Goal: Task Accomplishment & Management: Use online tool/utility

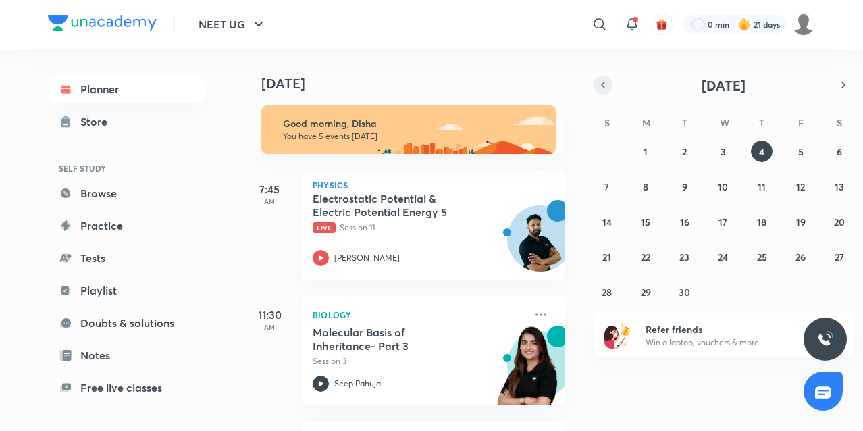
drag, startPoint x: 0, startPoint y: 0, endPoint x: 608, endPoint y: 82, distance: 613.2
click at [608, 82] on icon "button" at bounding box center [603, 85] width 11 height 12
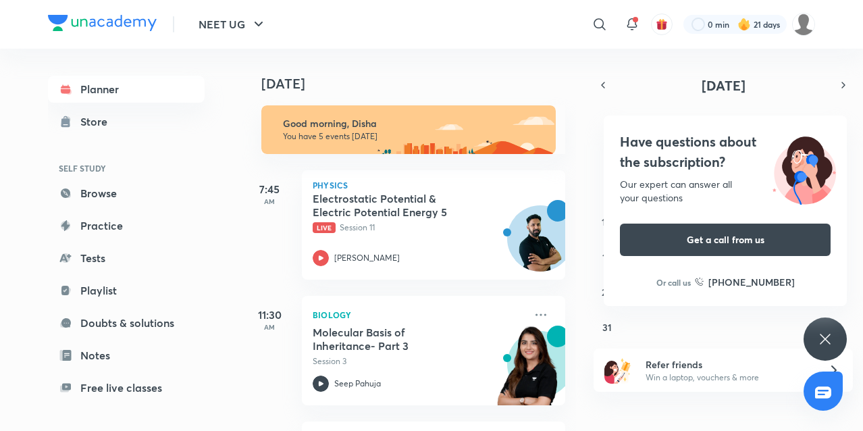
click at [829, 348] on div "Have questions about the subscription? Our expert can answer all your questions…" at bounding box center [825, 338] width 43 height 43
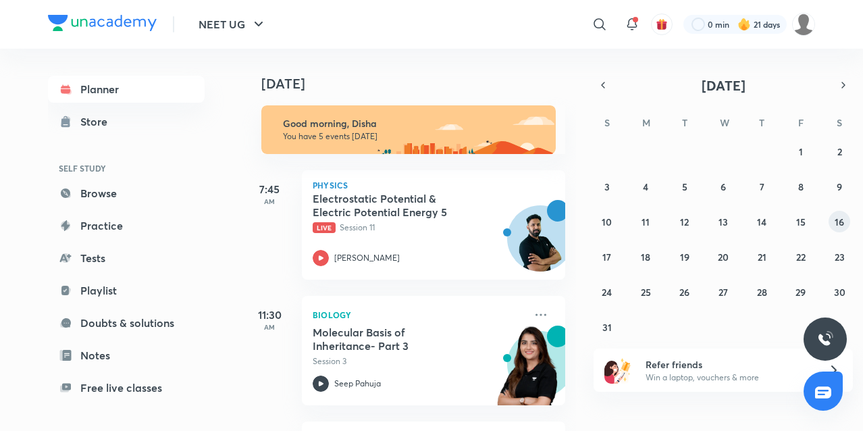
click at [835, 221] on abbr "16" at bounding box center [839, 221] width 9 height 13
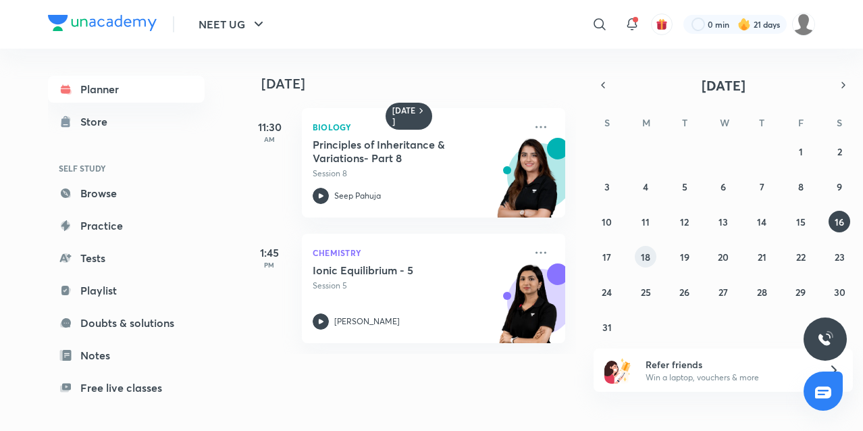
click at [641, 255] on abbr "18" at bounding box center [645, 257] width 9 height 13
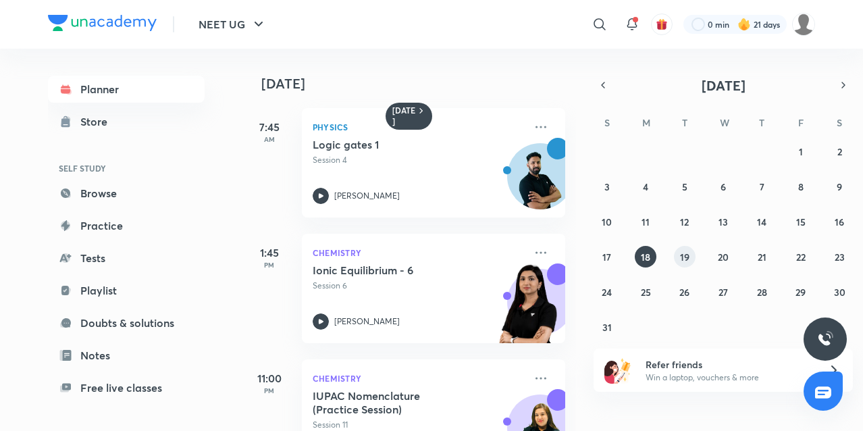
click at [682, 255] on abbr "19" at bounding box center [684, 257] width 9 height 13
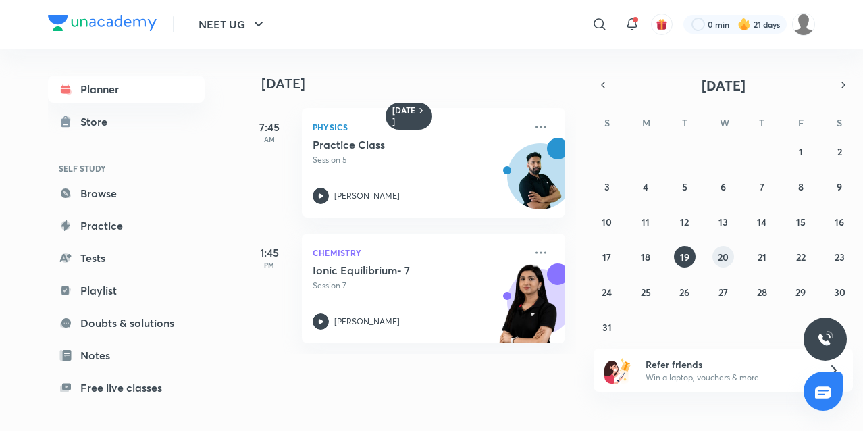
click at [721, 257] on abbr "20" at bounding box center [723, 257] width 11 height 13
click at [759, 259] on abbr "21" at bounding box center [762, 257] width 9 height 13
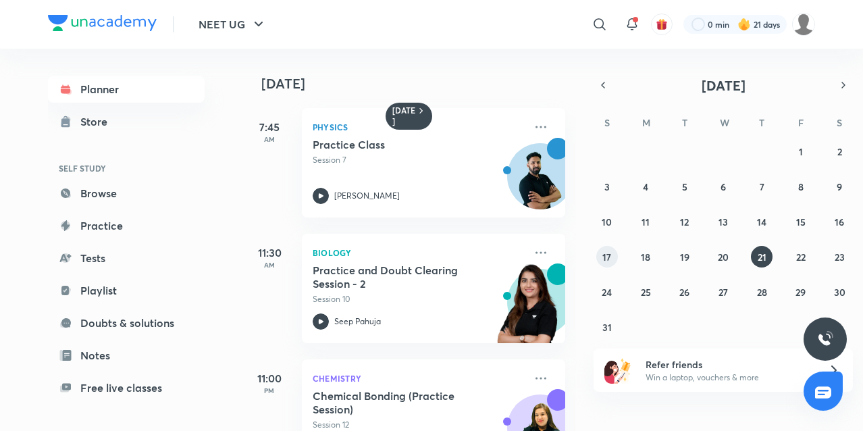
click at [612, 252] on button "17" at bounding box center [607, 257] width 22 height 22
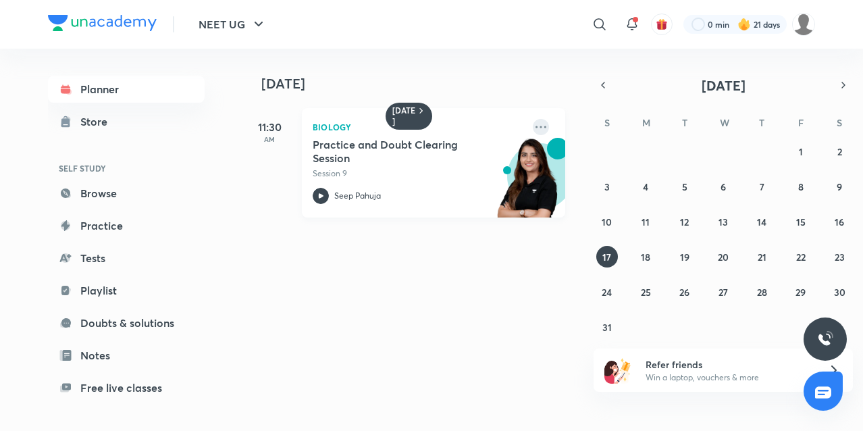
click at [533, 128] on icon at bounding box center [541, 127] width 16 height 16
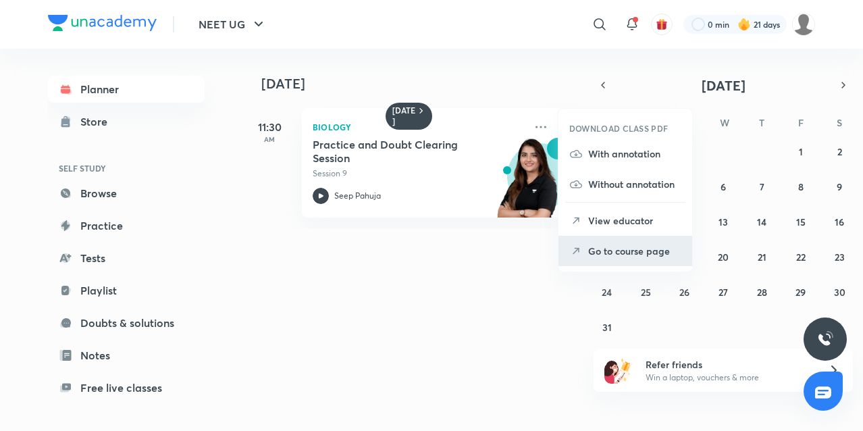
click at [638, 259] on li "Go to course page" at bounding box center [625, 251] width 134 height 30
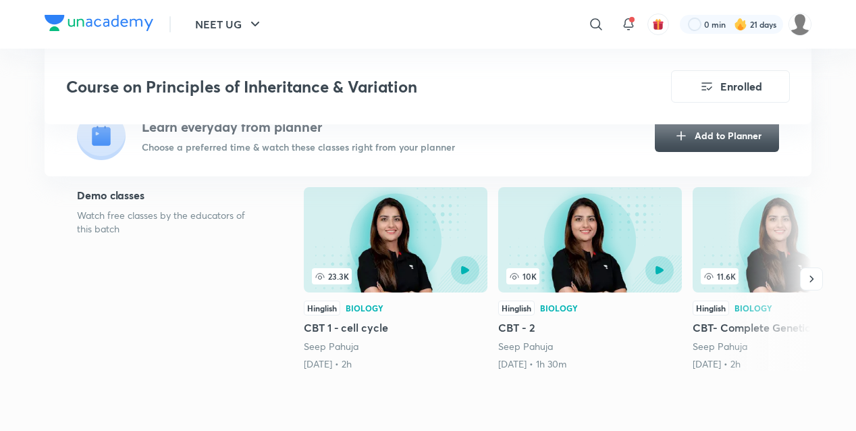
scroll to position [239, 0]
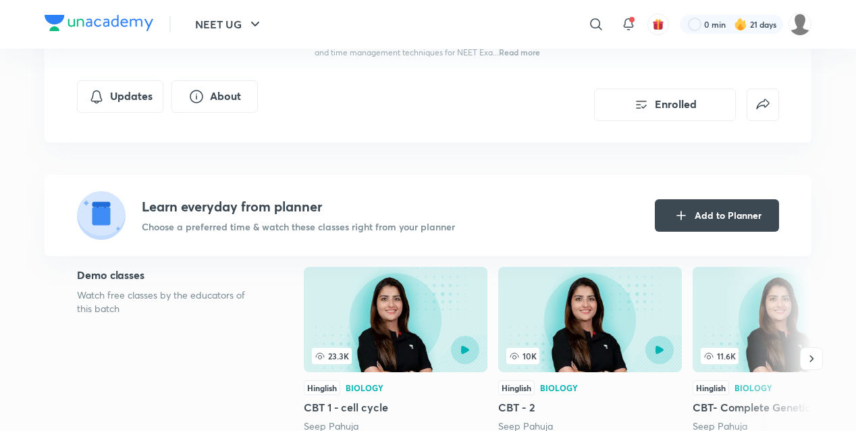
click at [108, 21] on img at bounding box center [99, 23] width 109 height 16
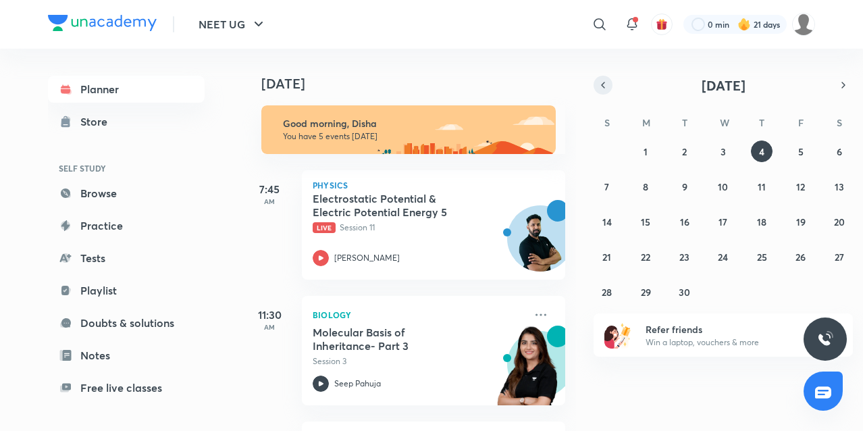
click at [599, 84] on icon "button" at bounding box center [603, 85] width 11 height 12
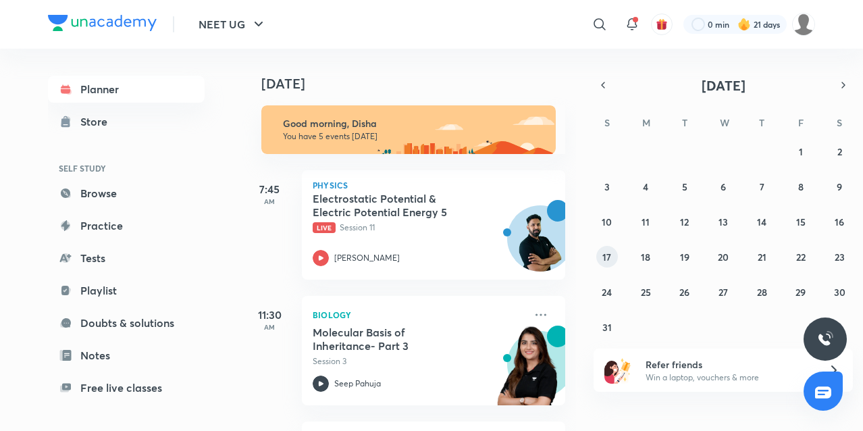
click at [602, 255] on abbr "17" at bounding box center [606, 257] width 9 height 13
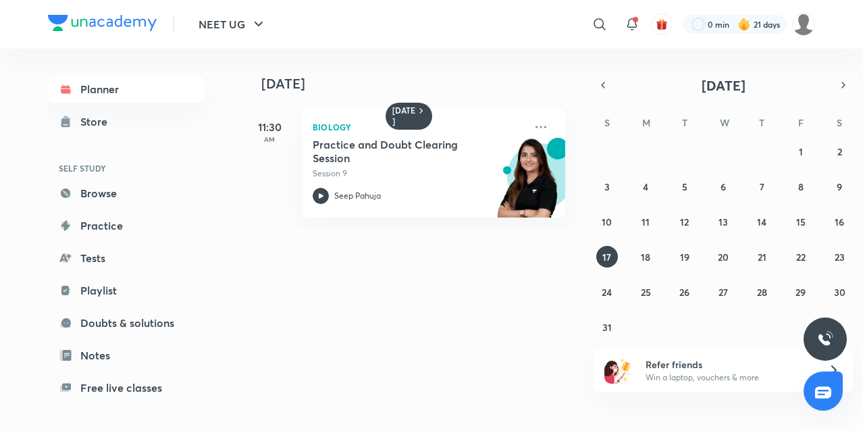
click at [478, 30] on div "​" at bounding box center [489, 24] width 248 height 32
